Goal: Transaction & Acquisition: Purchase product/service

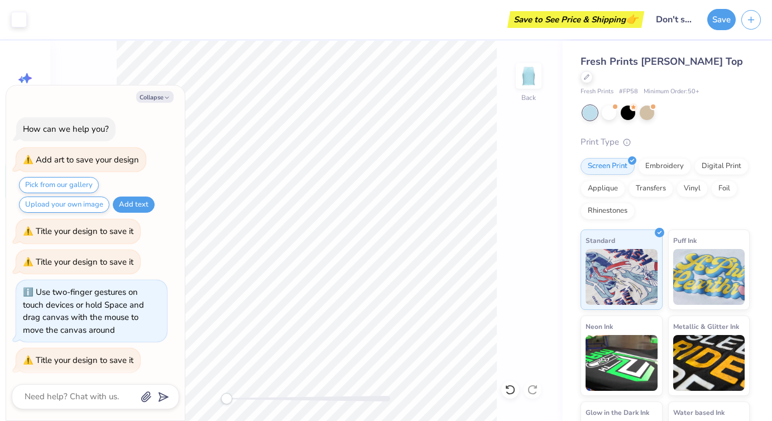
scroll to position [777, 0]
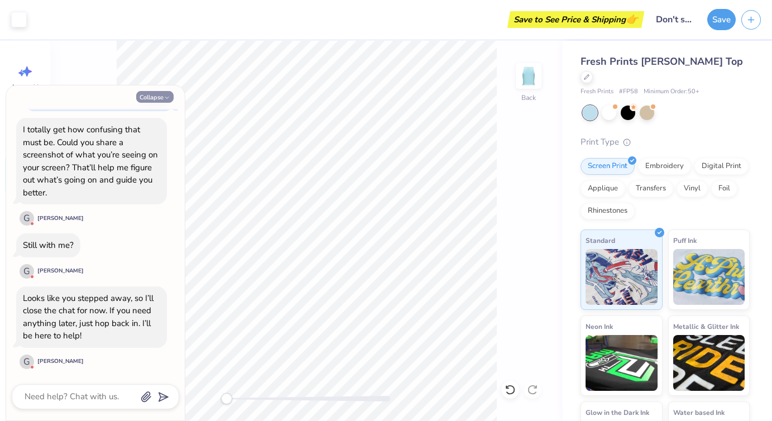
click at [162, 97] on button "Collapse" at bounding box center [154, 97] width 37 height 12
type textarea "x"
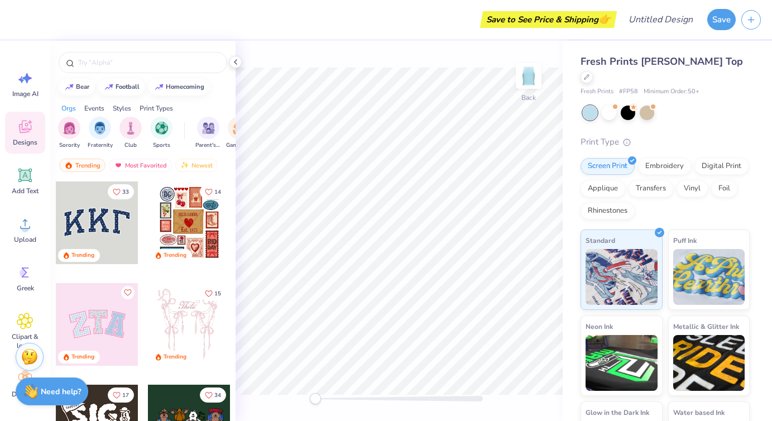
scroll to position [68, 0]
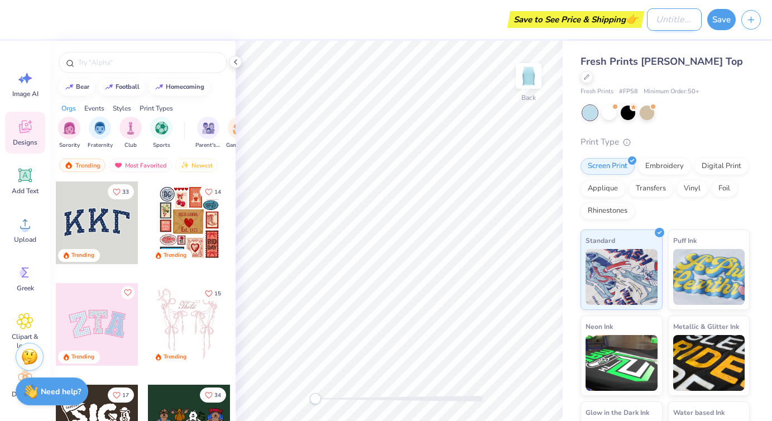
click at [647, 24] on input "Design Title" at bounding box center [674, 19] width 55 height 22
type input "Summer Lover"
click at [745, 43] on div "Fresh Prints [PERSON_NAME] Top Fresh Prints # FP58 Minimum Order: 50 + Print Ty…" at bounding box center [667, 261] width 209 height 441
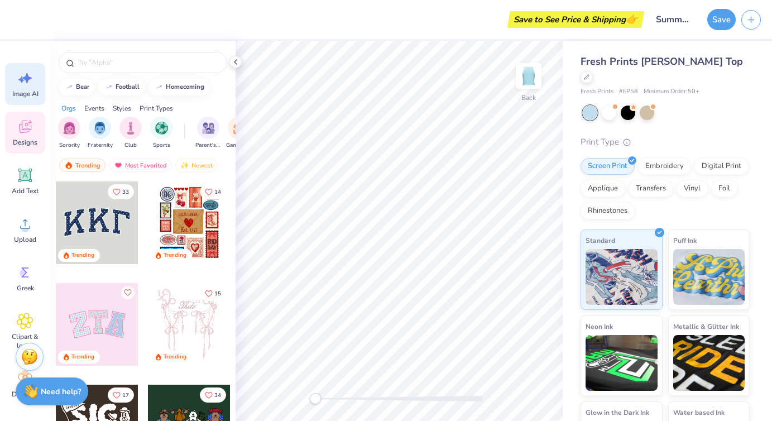
click at [26, 88] on div "Image AI" at bounding box center [25, 84] width 40 height 42
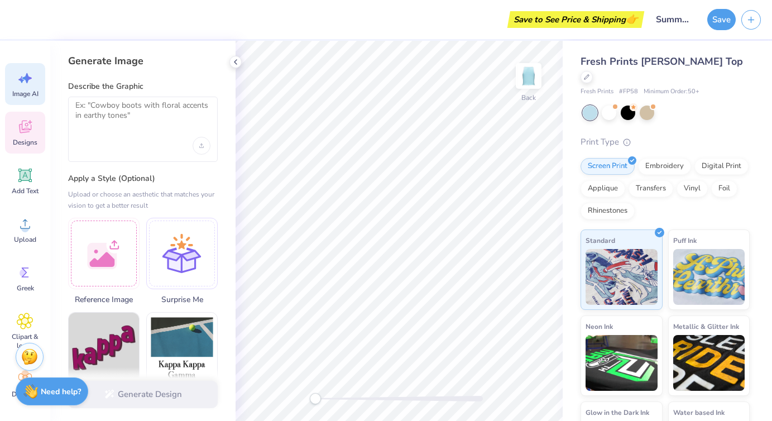
click at [27, 125] on icon at bounding box center [25, 126] width 17 height 17
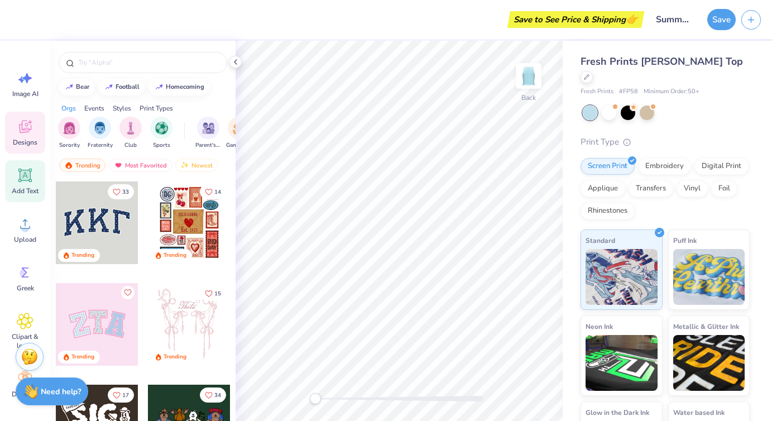
click at [27, 178] on icon at bounding box center [24, 175] width 13 height 13
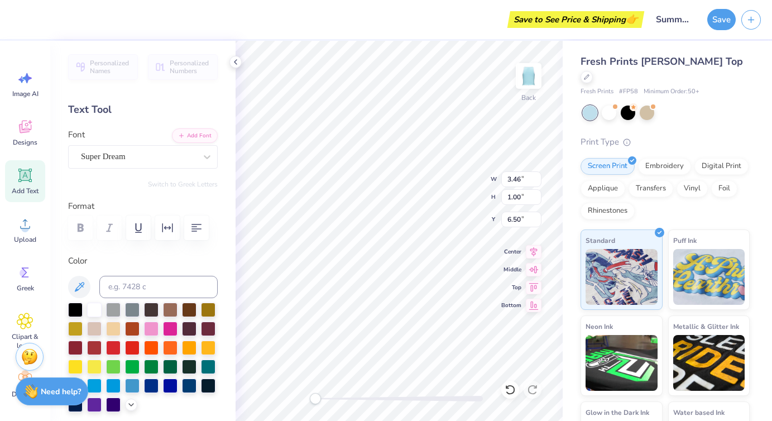
scroll to position [1, 1]
type textarea "Summer Lover"
click at [520, 256] on div "Center" at bounding box center [521, 249] width 40 height 13
click at [518, 290] on span "Top" at bounding box center [511, 285] width 20 height 9
click at [30, 183] on icon at bounding box center [25, 175] width 17 height 17
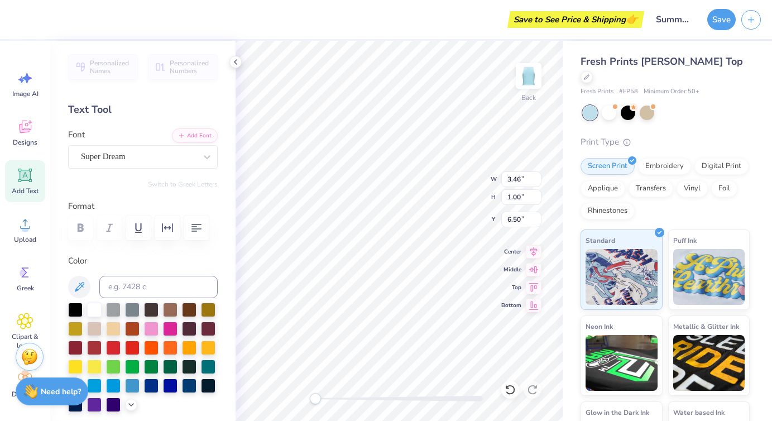
scroll to position [1, 1]
type textarea "Summer Lover"
click at [515, 285] on span "Top" at bounding box center [511, 285] width 20 height 9
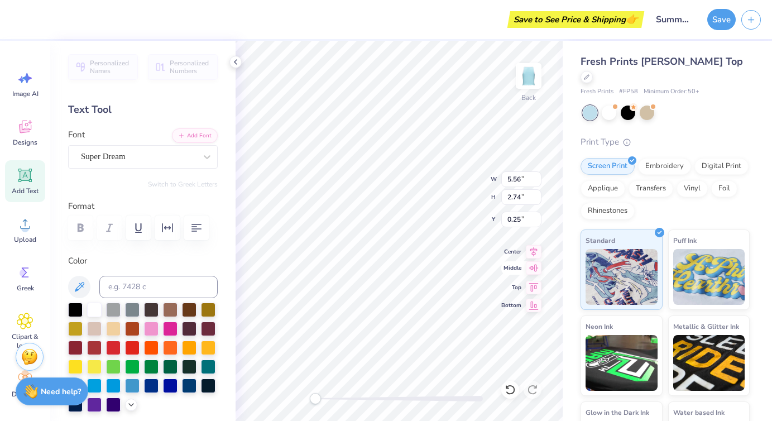
click at [514, 266] on span "Middle" at bounding box center [511, 268] width 20 height 9
click at [536, 193] on input "2.75" at bounding box center [521, 197] width 40 height 16
type input "2.76"
click at [538, 192] on input "2.76" at bounding box center [521, 197] width 40 height 16
click at [596, 21] on div "Save to See Price & Shipping 👉" at bounding box center [575, 19] width 131 height 17
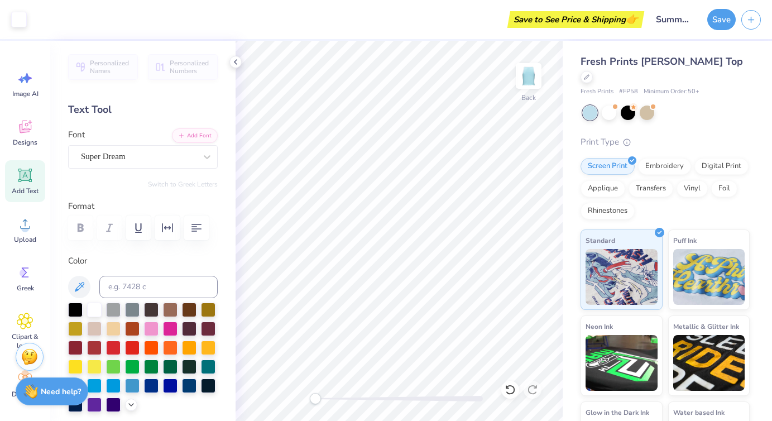
click at [596, 21] on div "Save to See Price & Shipping 👉" at bounding box center [575, 19] width 131 height 17
click at [728, 22] on button "Save" at bounding box center [722, 17] width 28 height 21
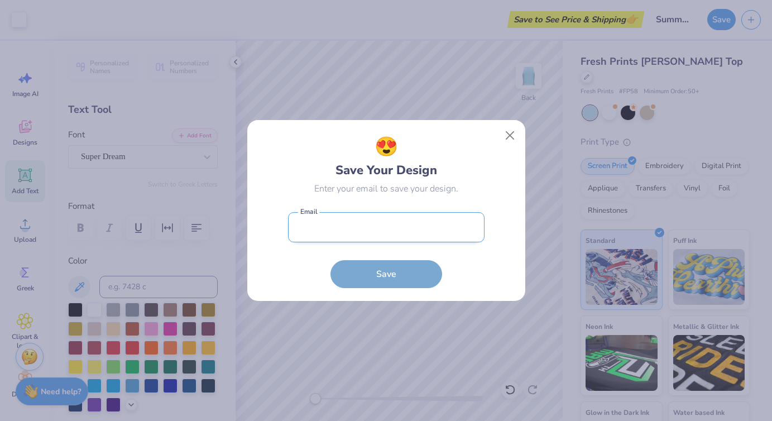
click at [328, 228] on input "email" at bounding box center [386, 227] width 197 height 31
type input "schott3@gmail.com"
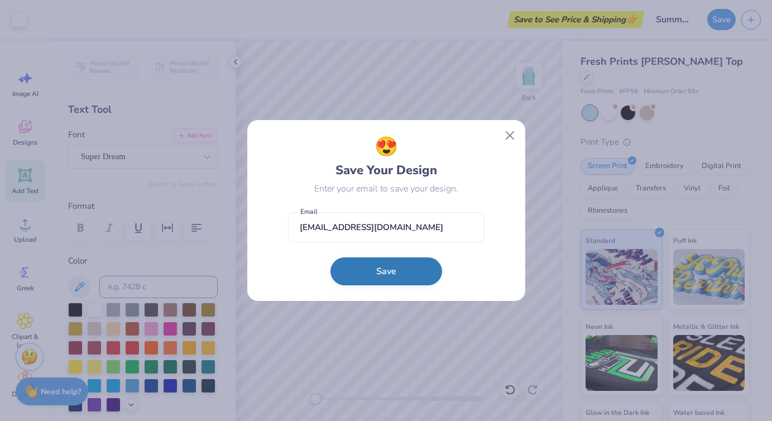
click at [373, 269] on button "Save" at bounding box center [387, 271] width 112 height 28
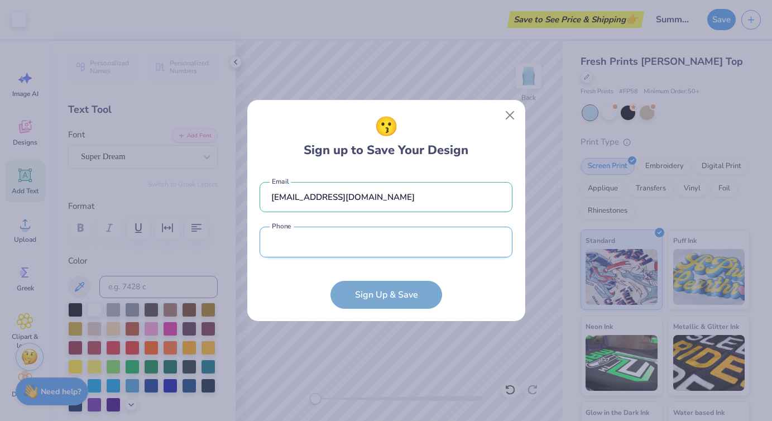
click at [317, 245] on input "tel" at bounding box center [386, 242] width 253 height 31
type input "(402) 770-0734"
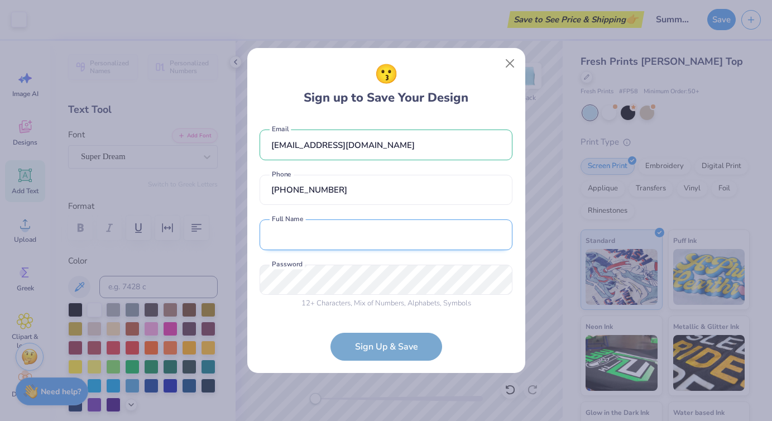
click at [348, 226] on input "text" at bounding box center [386, 234] width 253 height 31
type input "Elizabeth Schott"
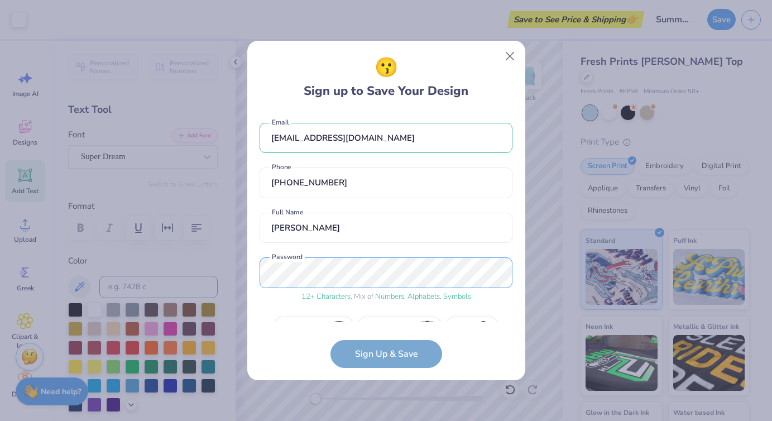
scroll to position [28, 0]
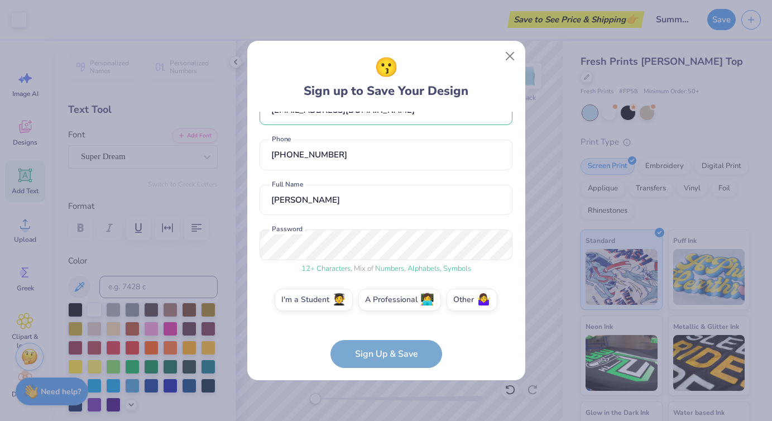
click at [384, 355] on form "schott3@gmail.com Email (402) 770-0734 Phone Elizabeth Schott Full Name 12 + Ch…" at bounding box center [386, 240] width 253 height 256
click at [460, 299] on label "Other 🤷‍♀️" at bounding box center [472, 298] width 51 height 22
click at [390, 327] on input "Other 🤷‍♀️" at bounding box center [386, 330] width 7 height 7
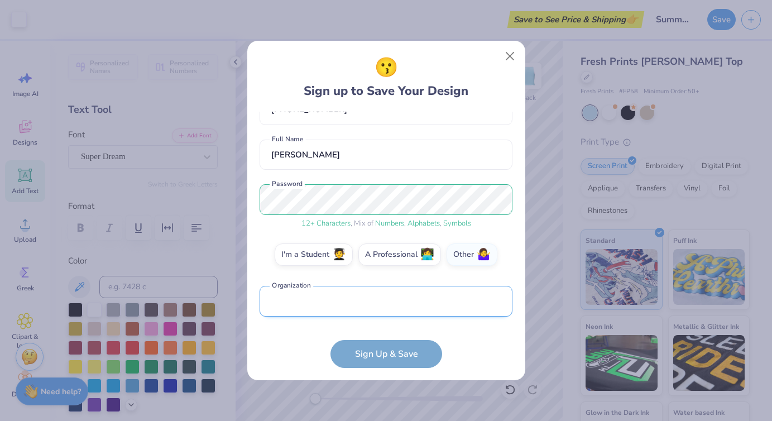
click at [351, 304] on input "text" at bounding box center [386, 301] width 253 height 31
click at [345, 303] on input "text" at bounding box center [386, 301] width 253 height 31
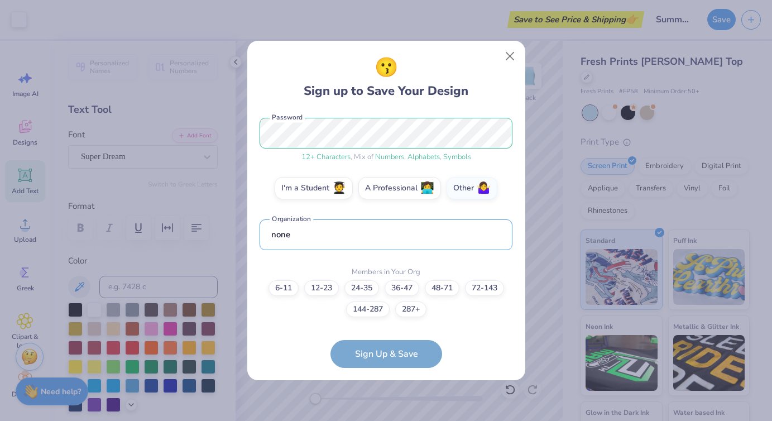
type input "none"
click at [392, 348] on form "schott3@gmail.com Email (402) 770-0734 Phone Elizabeth Schott Full Name 12 + Ch…" at bounding box center [386, 240] width 253 height 256
click at [300, 314] on div "6-11 12-23 24-35 36-47 48-71 72-143 144-287 287+" at bounding box center [386, 298] width 253 height 37
click at [284, 282] on label "6-11" at bounding box center [284, 287] width 30 height 16
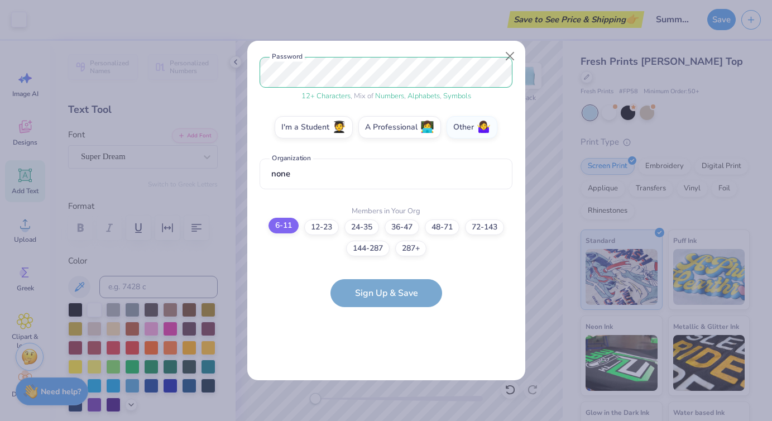
scroll to position [0, 0]
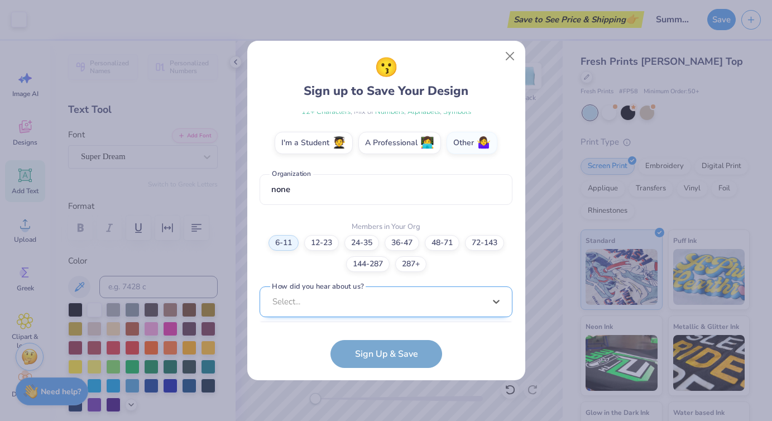
click at [326, 302] on div "option Word of Mouth focused, 8 of 15. 15 results available. Use Up and Down to…" at bounding box center [386, 388] width 253 height 204
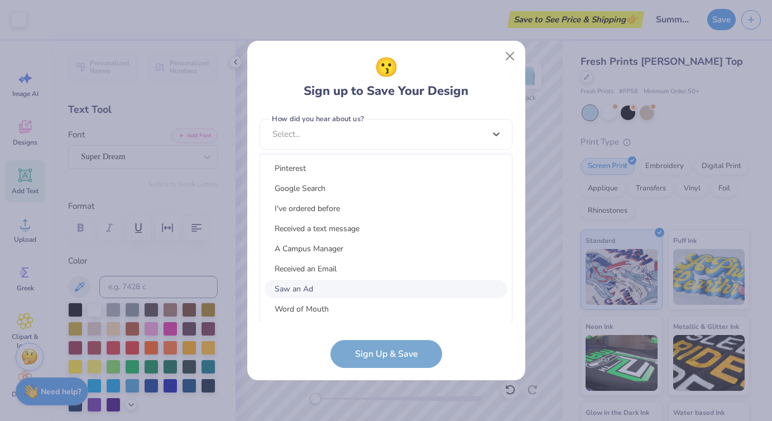
click at [316, 290] on div "Saw an Ad" at bounding box center [386, 289] width 243 height 18
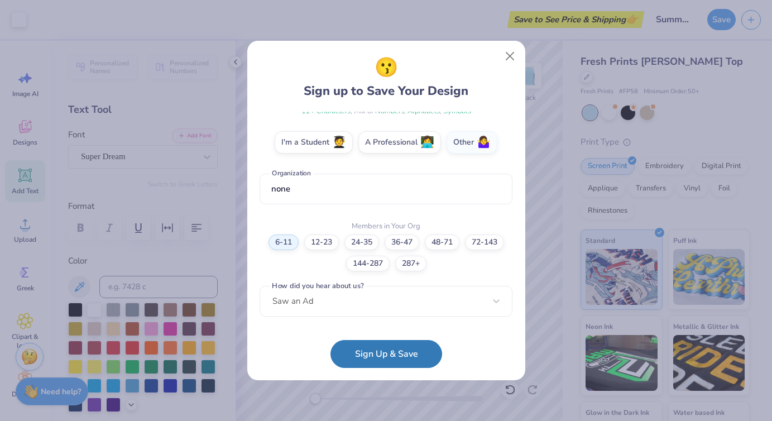
scroll to position [185, 0]
click at [416, 307] on div "Saw an Ad" at bounding box center [386, 301] width 253 height 31
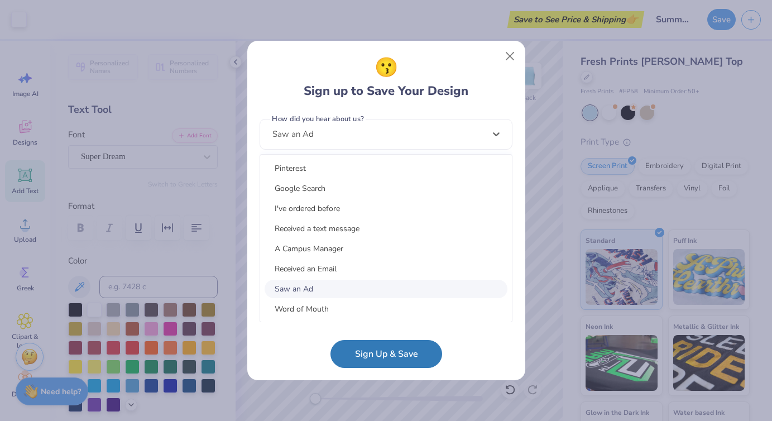
click at [350, 288] on div "Saw an Ad" at bounding box center [386, 289] width 243 height 18
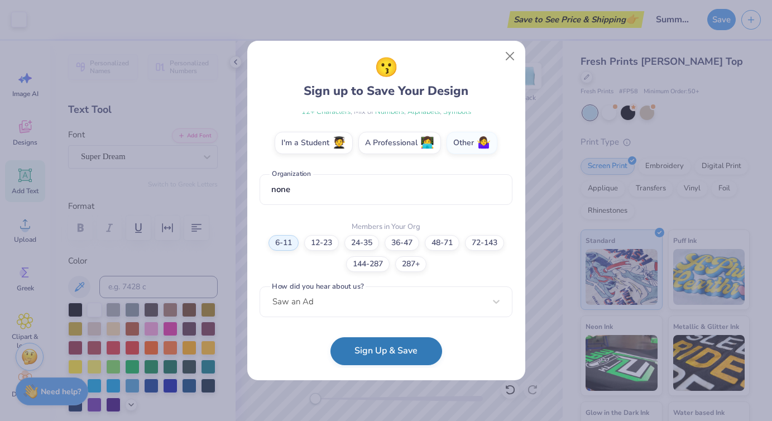
click at [379, 351] on button "Sign Up & Save" at bounding box center [387, 351] width 112 height 28
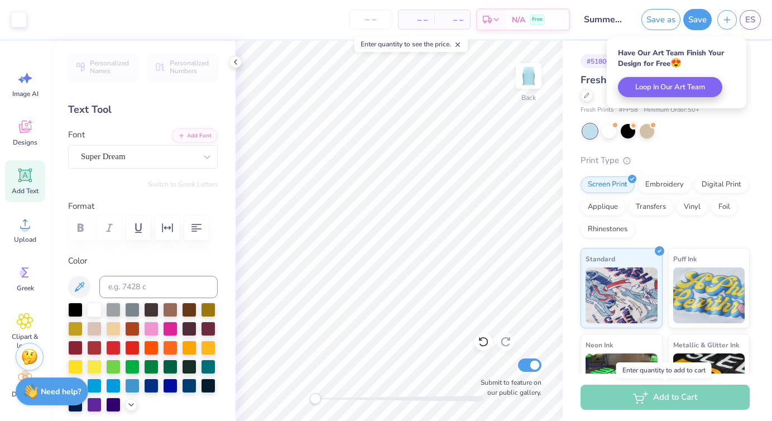
click at [661, 395] on div "Add to Cart" at bounding box center [665, 397] width 169 height 25
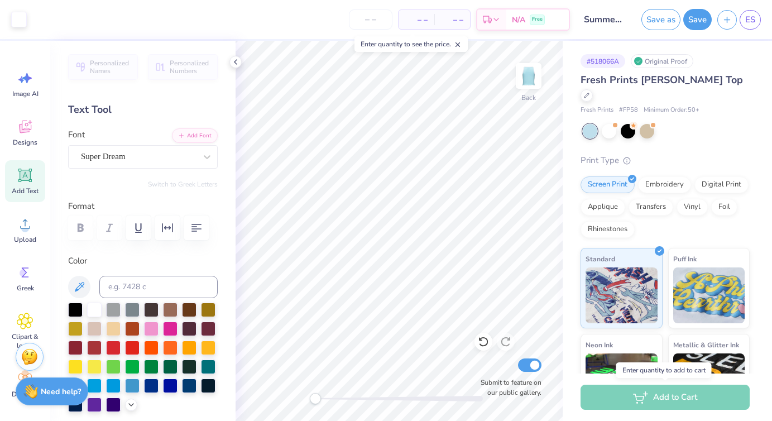
click at [674, 403] on div "Add to Cart" at bounding box center [665, 397] width 169 height 25
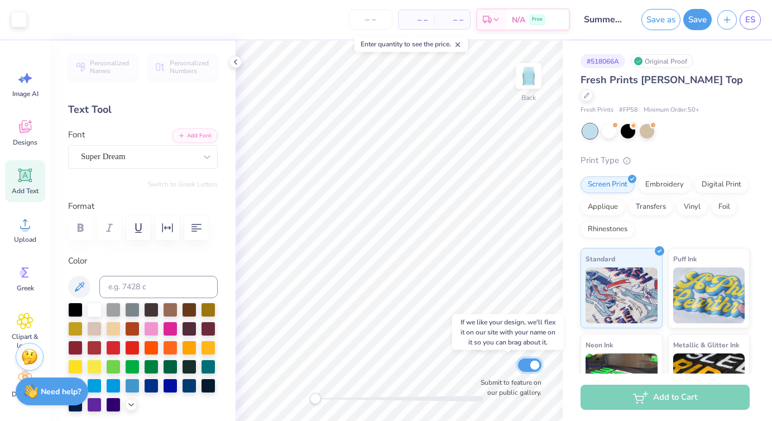
click at [536, 364] on input "Submit to feature on our public gallery." at bounding box center [529, 365] width 23 height 13
checkbox input "false"
